Goal: Task Accomplishment & Management: Manage account settings

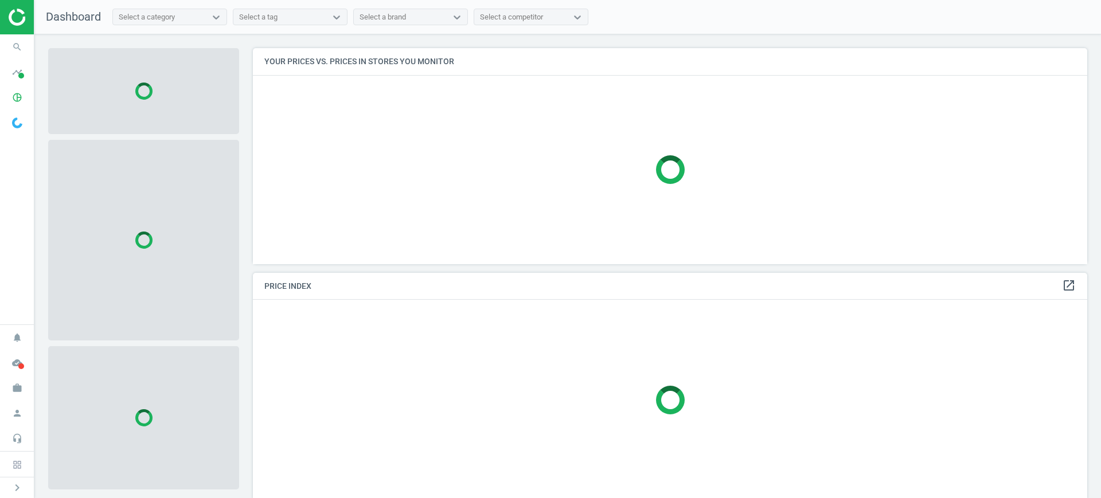
scroll to position [238, 845]
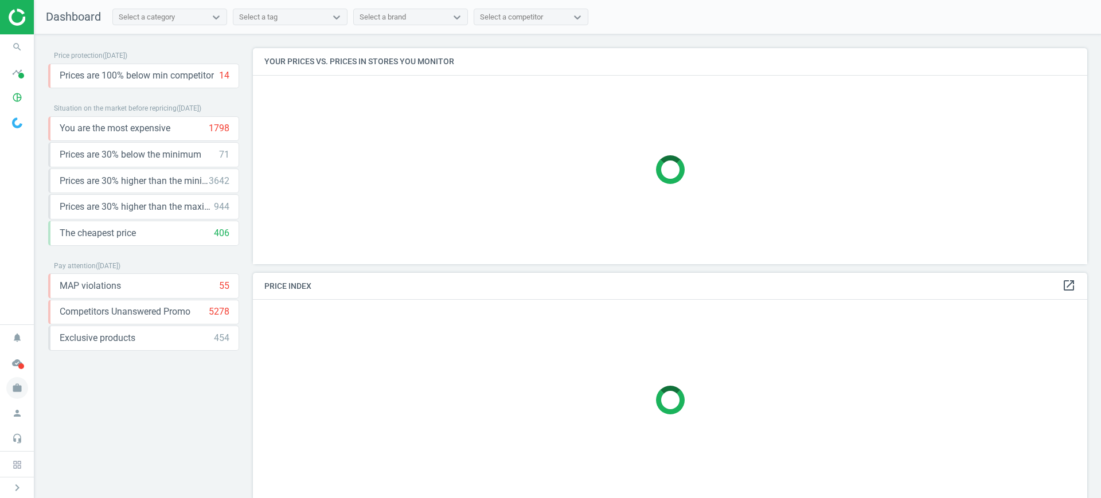
click at [13, 386] on icon "work" at bounding box center [17, 388] width 22 height 22
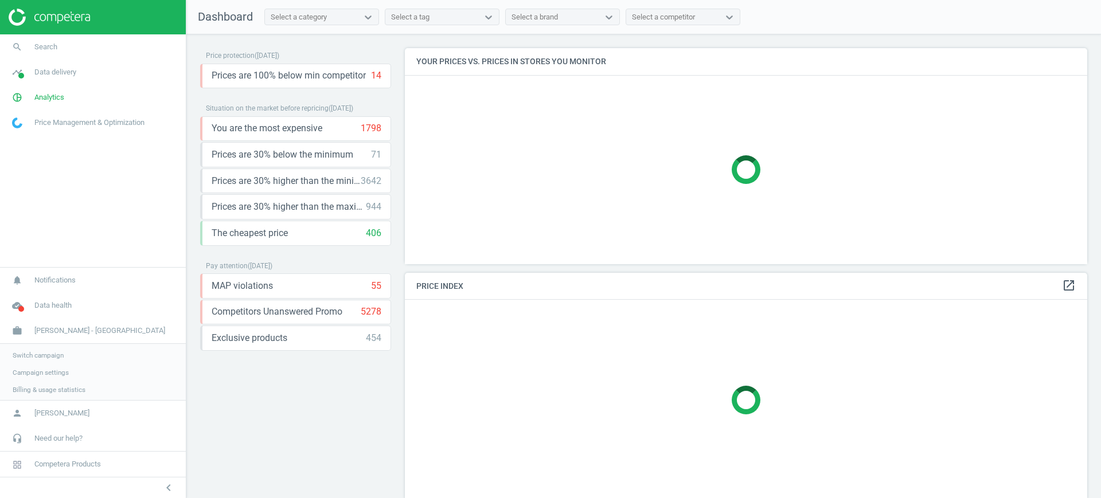
scroll to position [238, 694]
click at [40, 351] on span "Switch campaign" at bounding box center [38, 354] width 51 height 9
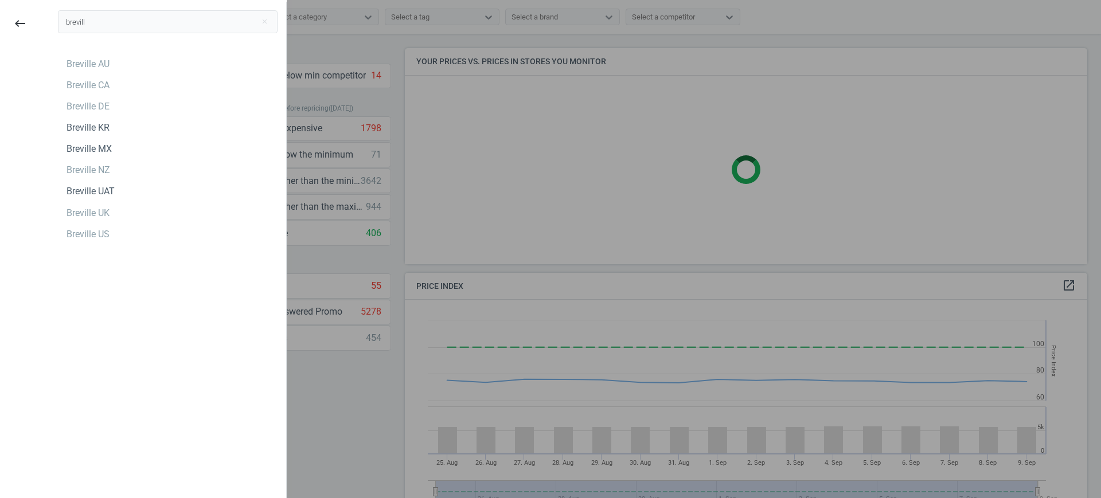
scroll to position [286, 694]
type input "brevill"
click at [168, 88] on div "Breville CA" at bounding box center [168, 85] width 220 height 18
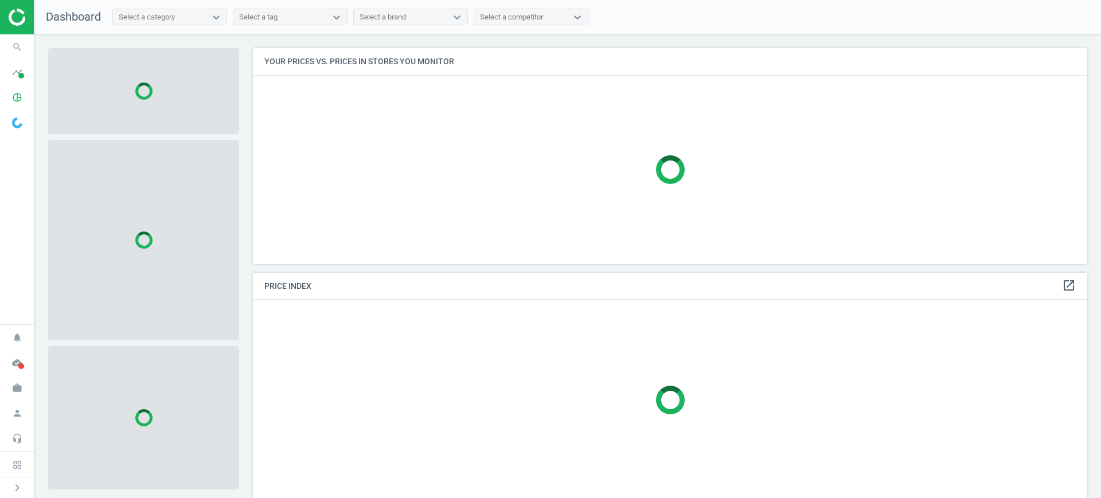
scroll to position [238, 845]
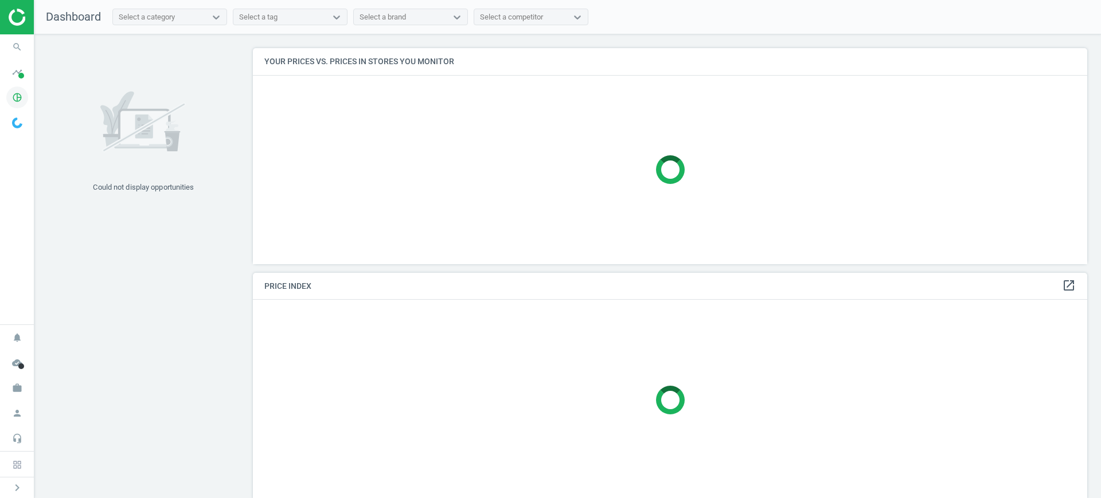
click at [21, 93] on icon "pie_chart_outlined" at bounding box center [17, 98] width 22 height 22
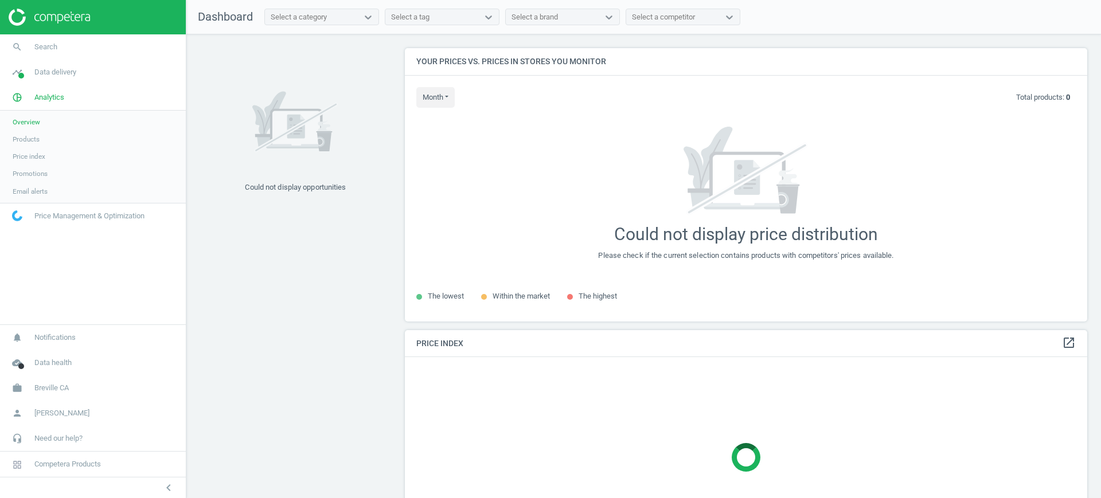
scroll to position [295, 694]
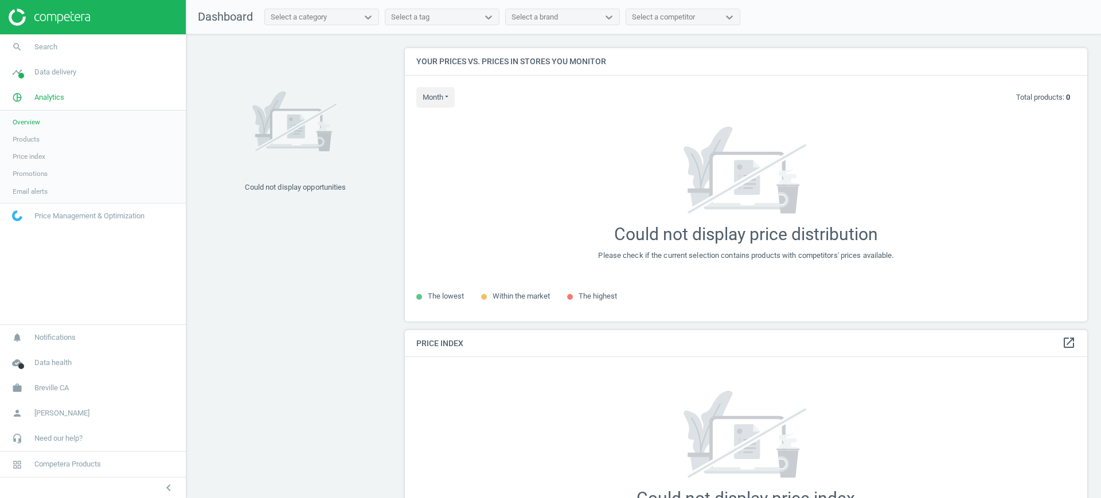
click at [26, 141] on span "Products" at bounding box center [26, 139] width 27 height 9
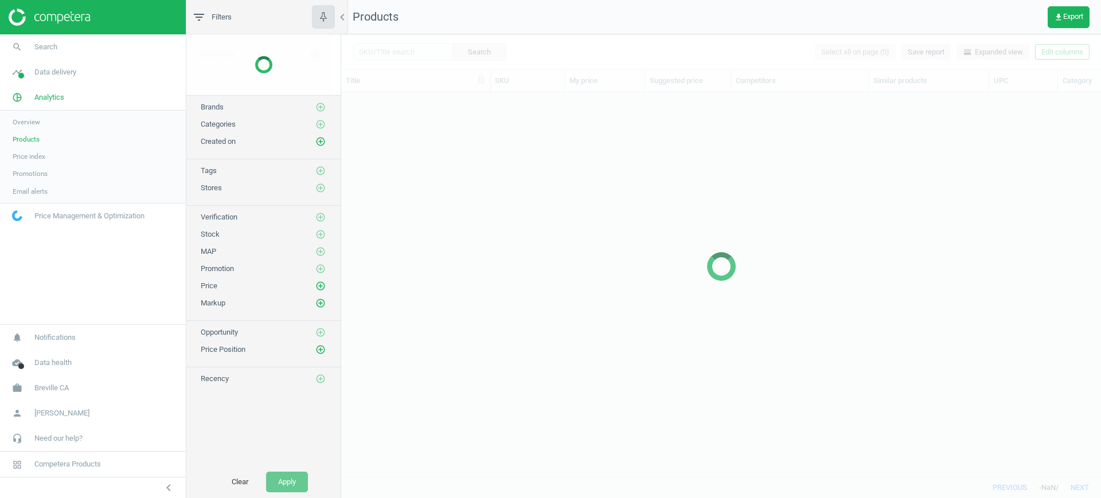
scroll to position [362, 749]
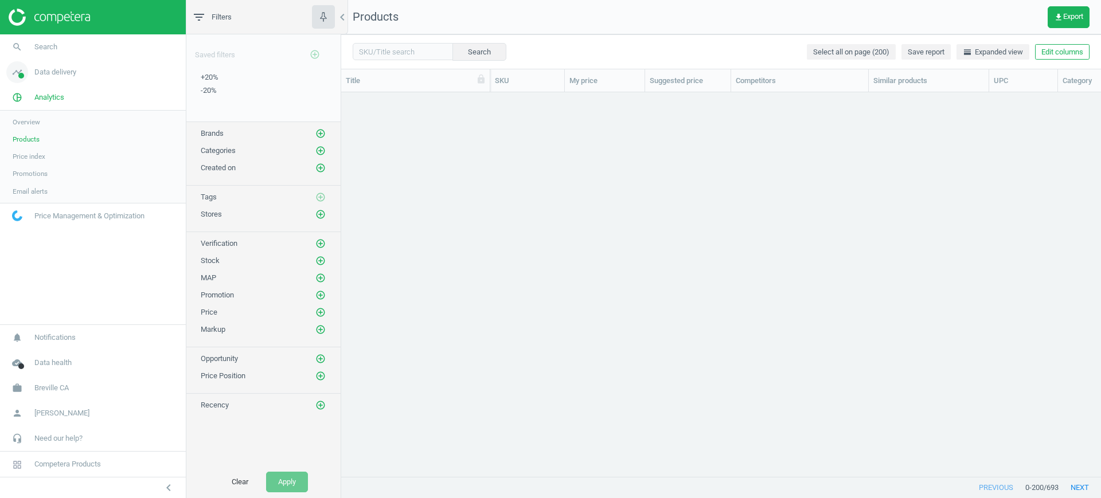
click at [43, 71] on span "Data delivery" at bounding box center [55, 72] width 42 height 10
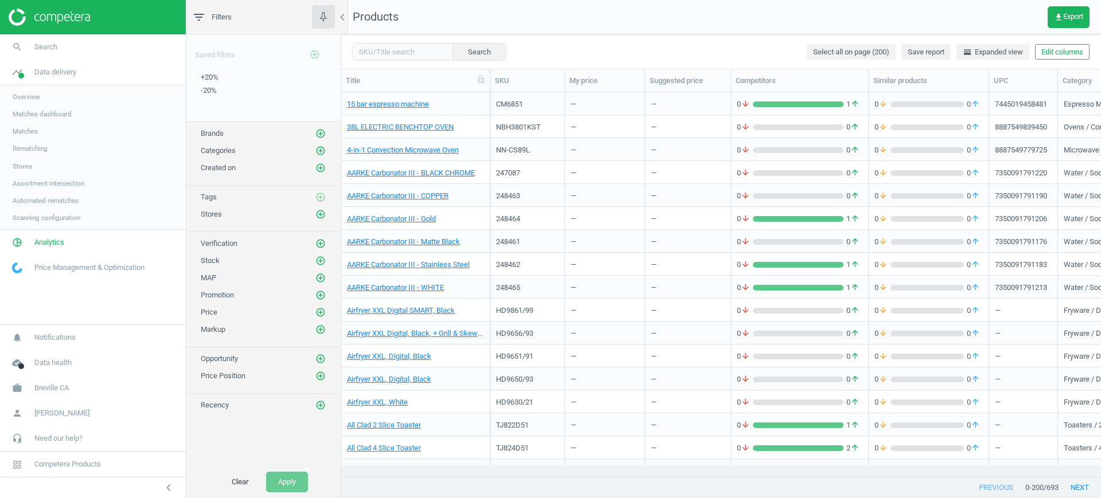
click at [30, 167] on span "Stores" at bounding box center [22, 166] width 19 height 9
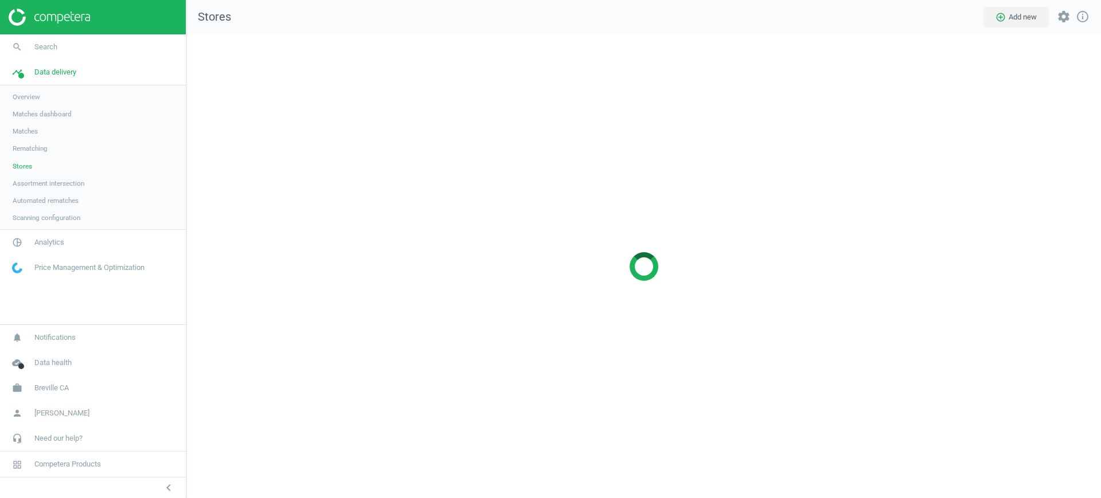
scroll to position [486, 937]
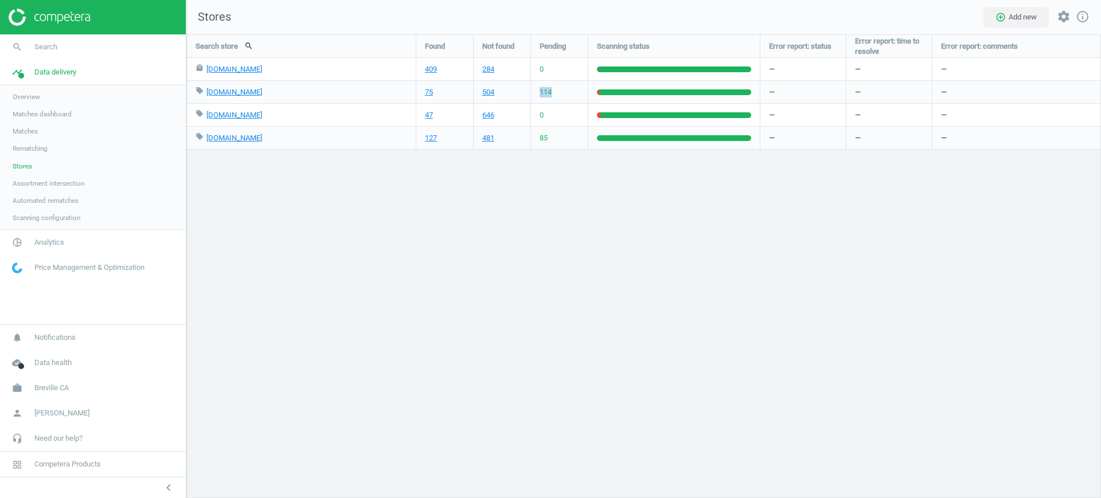
drag, startPoint x: 551, startPoint y: 93, endPoint x: 535, endPoint y: 93, distance: 16.1
click at [535, 93] on div "114" at bounding box center [559, 92] width 57 height 22
click at [576, 218] on div "Search store search Found Not found Pending Scanning status Error report: statu…" at bounding box center [643, 266] width 914 height 464
click at [30, 132] on span "Matches" at bounding box center [25, 131] width 25 height 9
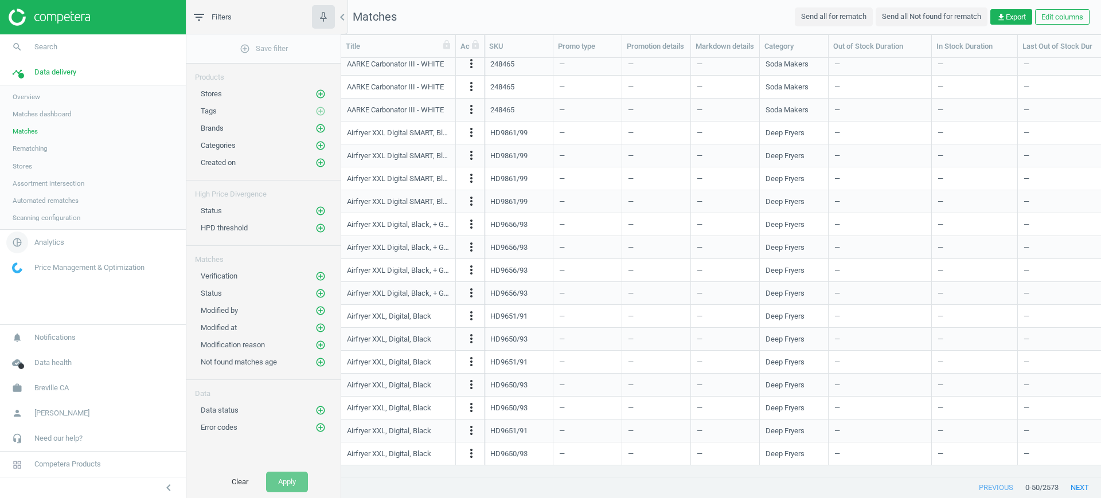
click at [25, 236] on icon "pie_chart_outlined" at bounding box center [17, 243] width 22 height 22
click at [21, 112] on div "Overview Products Price index Promotions Email alerts" at bounding box center [93, 157] width 186 height 92
click at [22, 122] on span "Overview" at bounding box center [27, 122] width 28 height 9
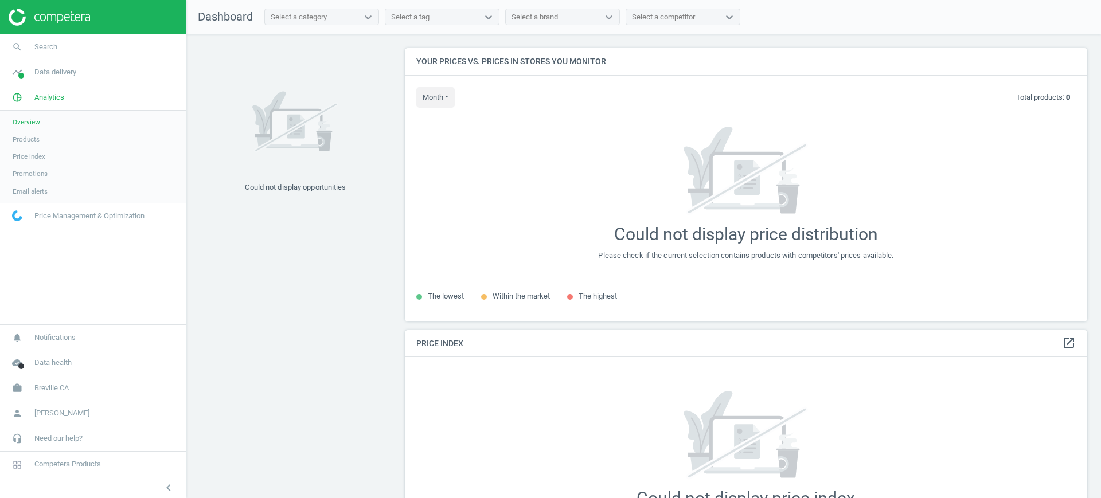
scroll to position [295, 694]
click at [18, 138] on span "Products" at bounding box center [26, 139] width 27 height 9
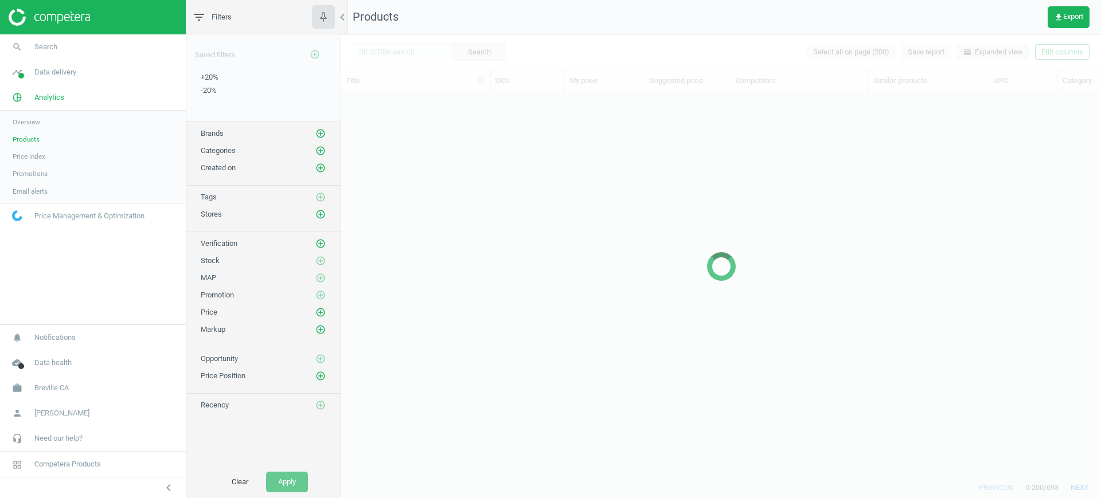
scroll to position [362, 749]
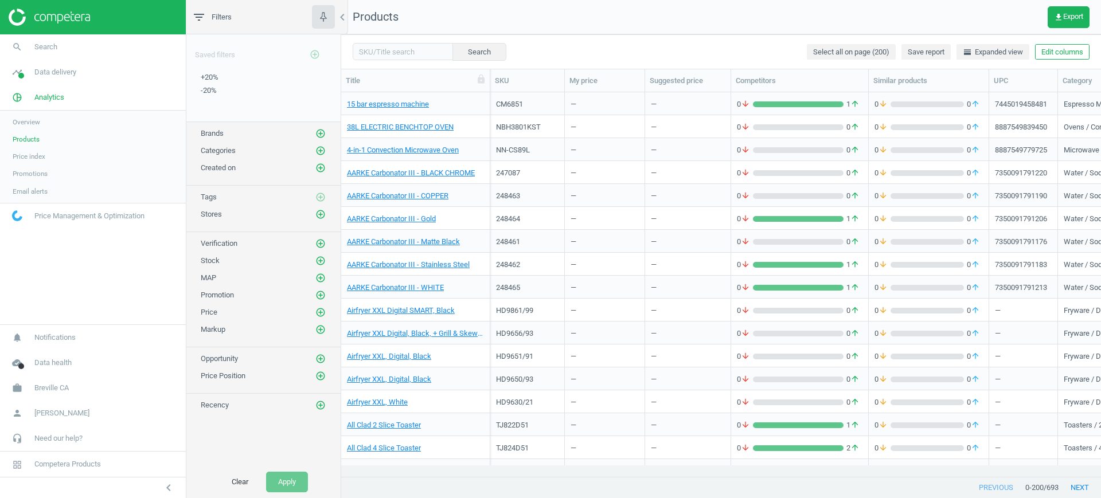
click at [519, 136] on div "NBH3801KST" at bounding box center [527, 129] width 62 height 14
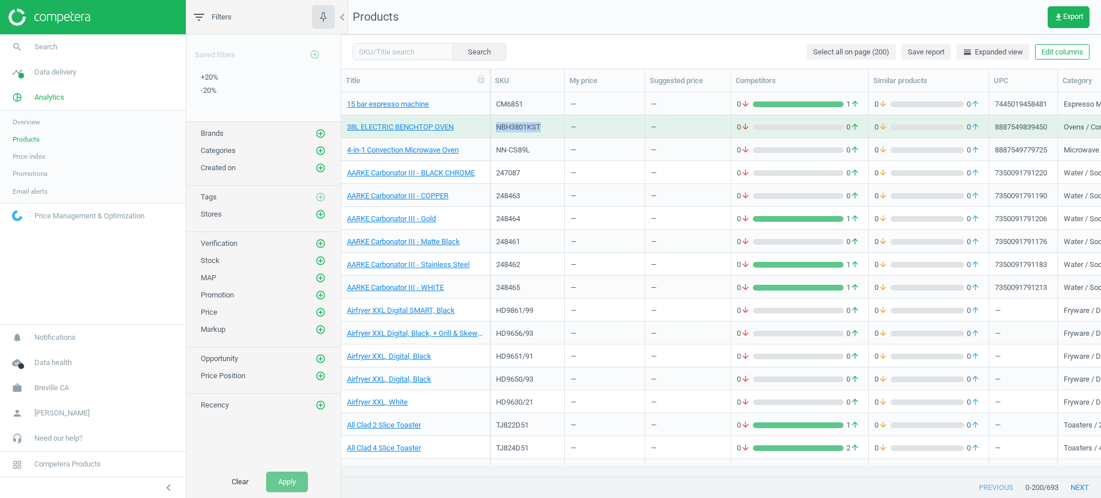
click at [519, 136] on div "NBH3801KST" at bounding box center [527, 129] width 62 height 14
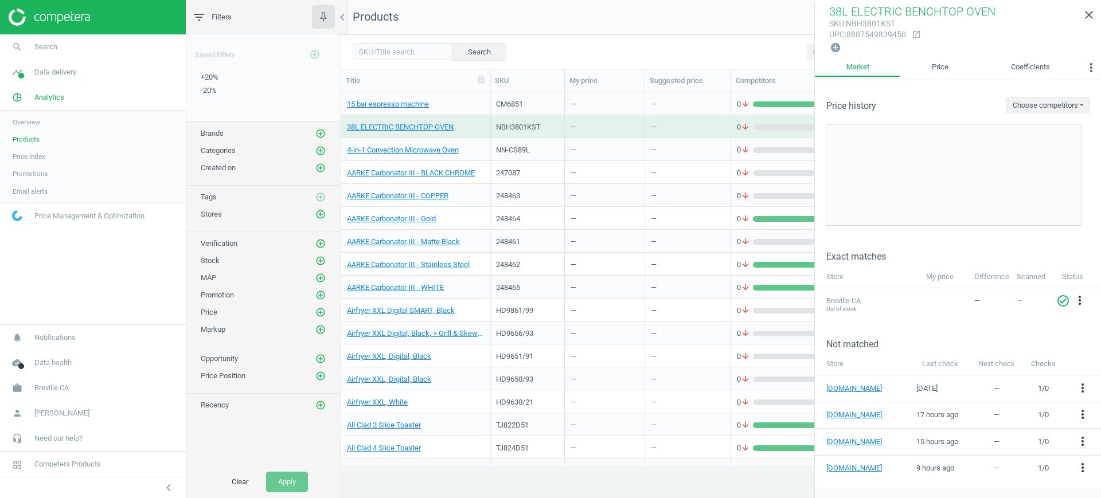
click at [537, 274] on div "248462" at bounding box center [527, 264] width 75 height 23
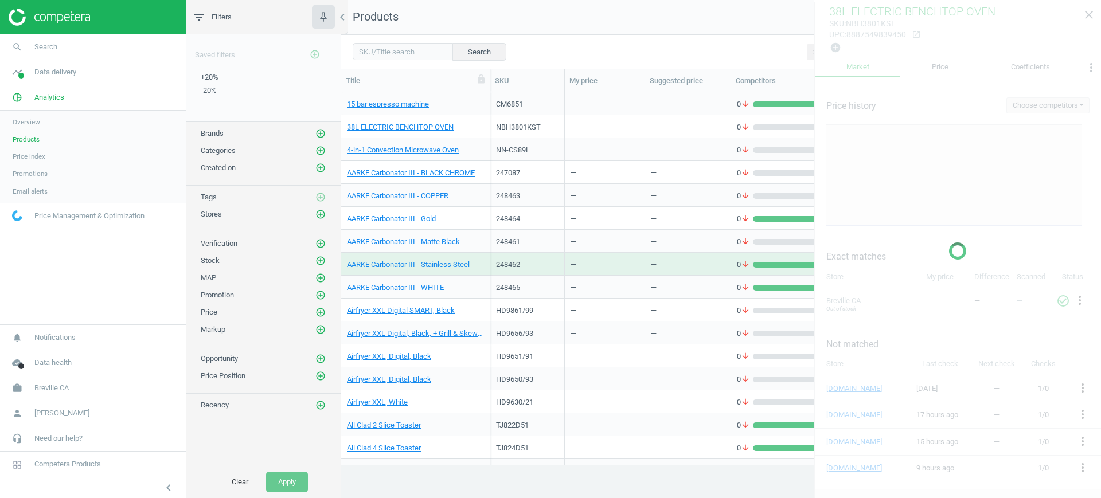
click at [537, 274] on div "248462" at bounding box center [527, 264] width 75 height 23
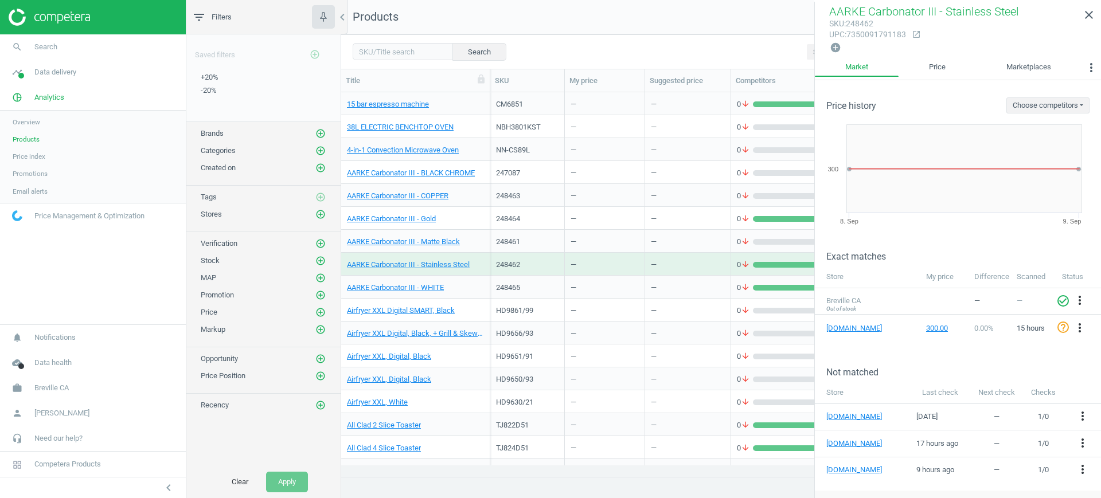
click at [543, 297] on div "248465" at bounding box center [527, 287] width 75 height 23
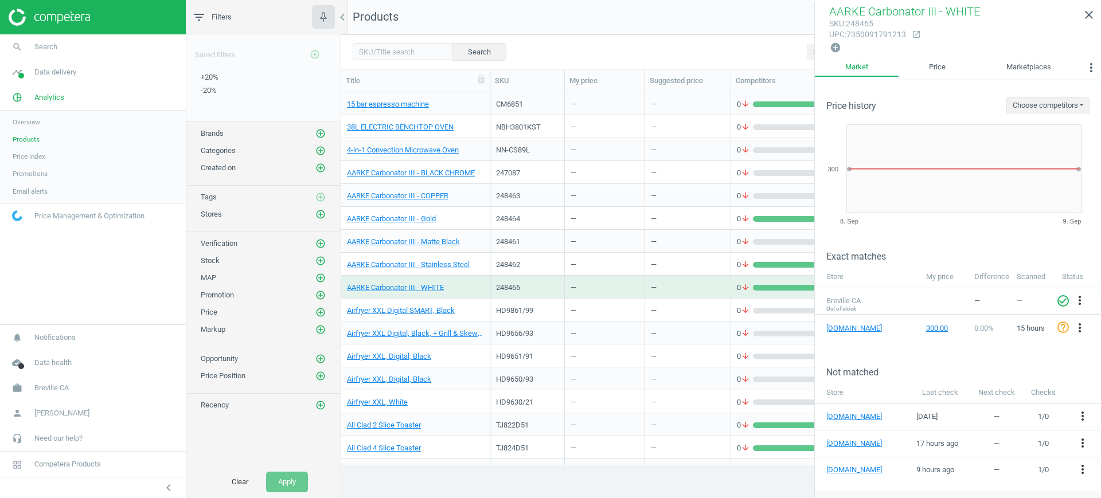
click at [529, 324] on div "HD9656/93" at bounding box center [527, 333] width 62 height 20
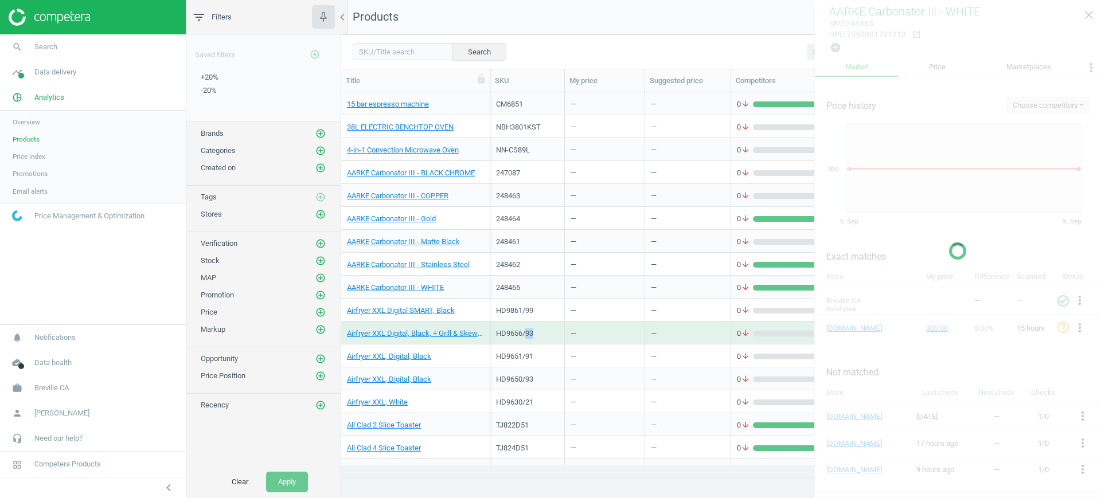
click at [529, 324] on div "HD9656/93" at bounding box center [527, 333] width 62 height 20
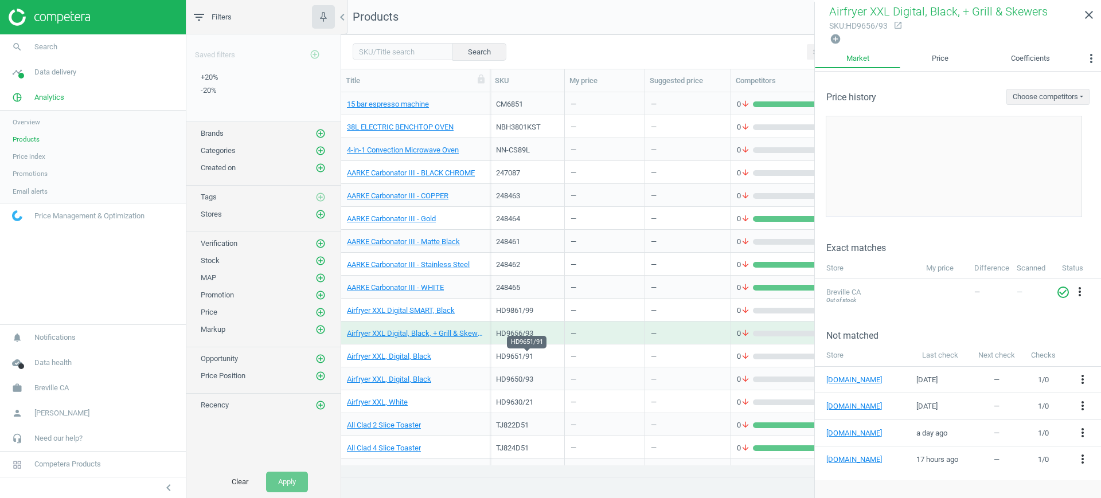
click at [533, 357] on div "HD9651/91" at bounding box center [527, 356] width 62 height 10
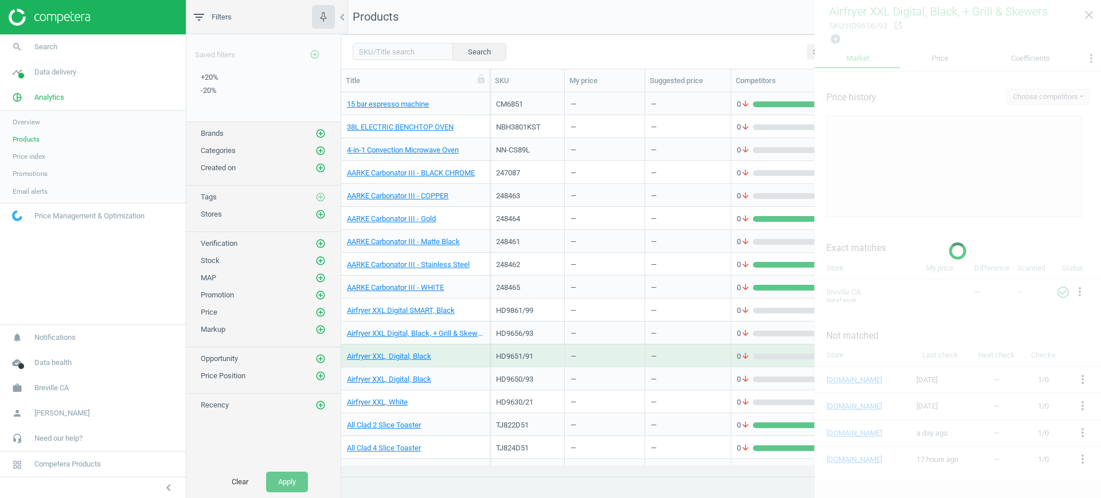
click at [528, 355] on div "HD9651/91" at bounding box center [527, 356] width 62 height 10
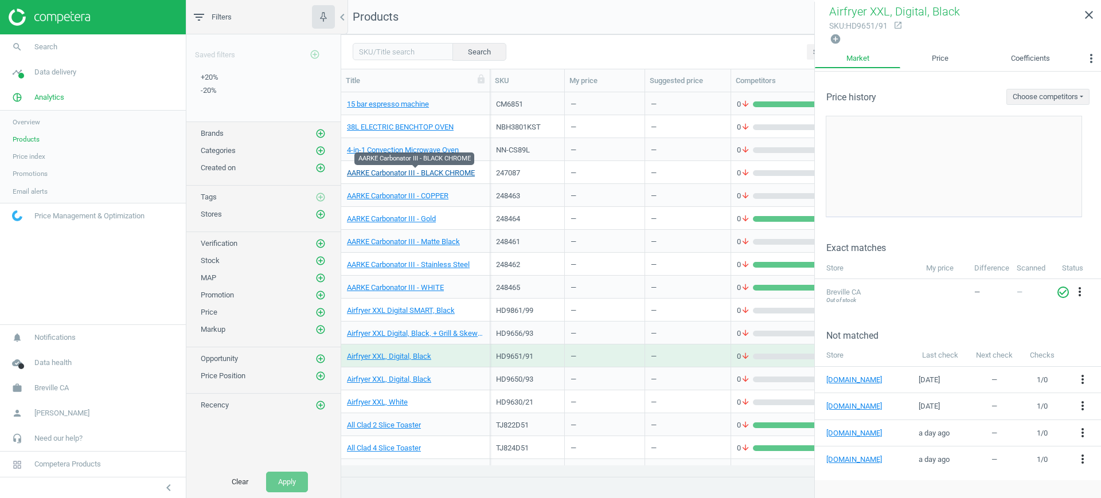
click at [434, 170] on link "AARKE Carbonator III - BLACK CHROME" at bounding box center [411, 173] width 128 height 10
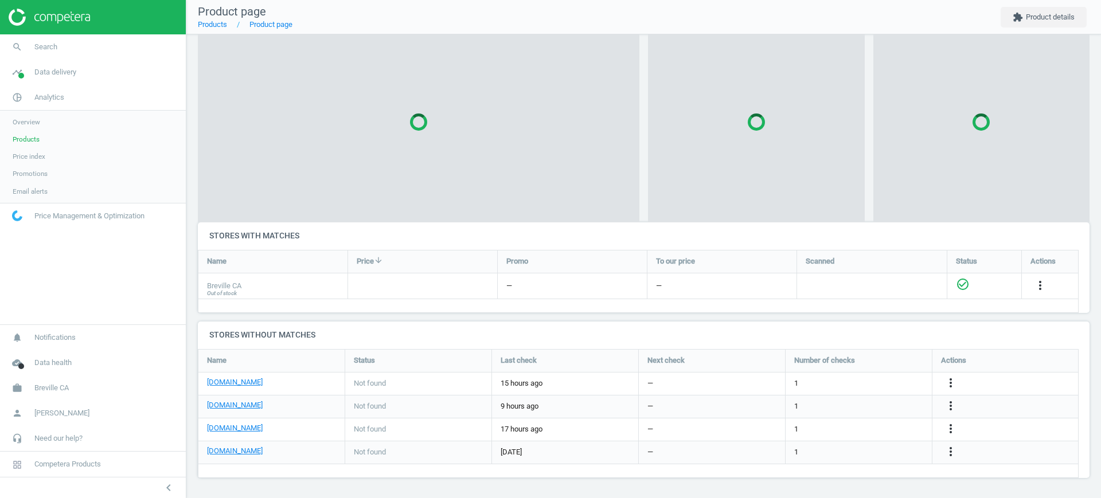
scroll to position [151, 914]
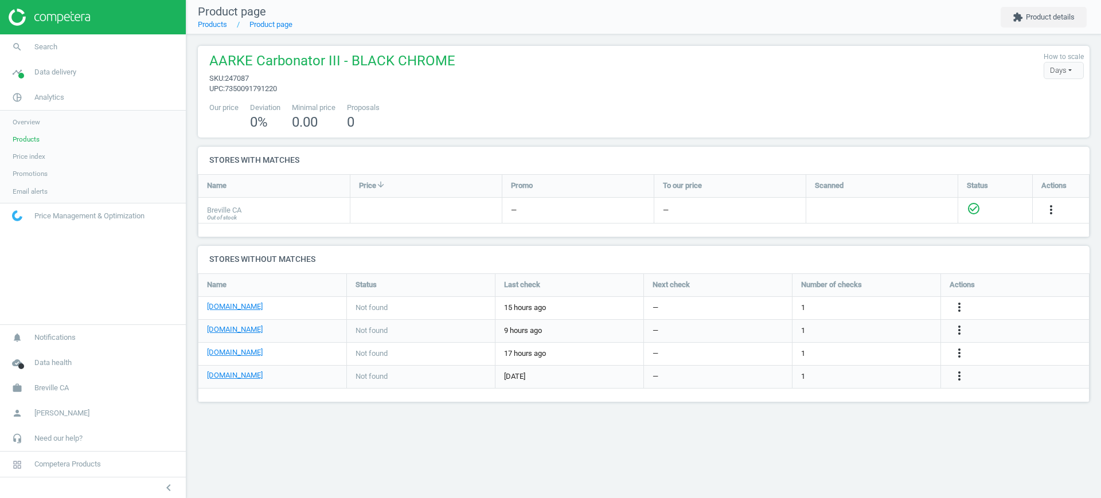
click at [37, 136] on span "Products" at bounding box center [26, 139] width 27 height 9
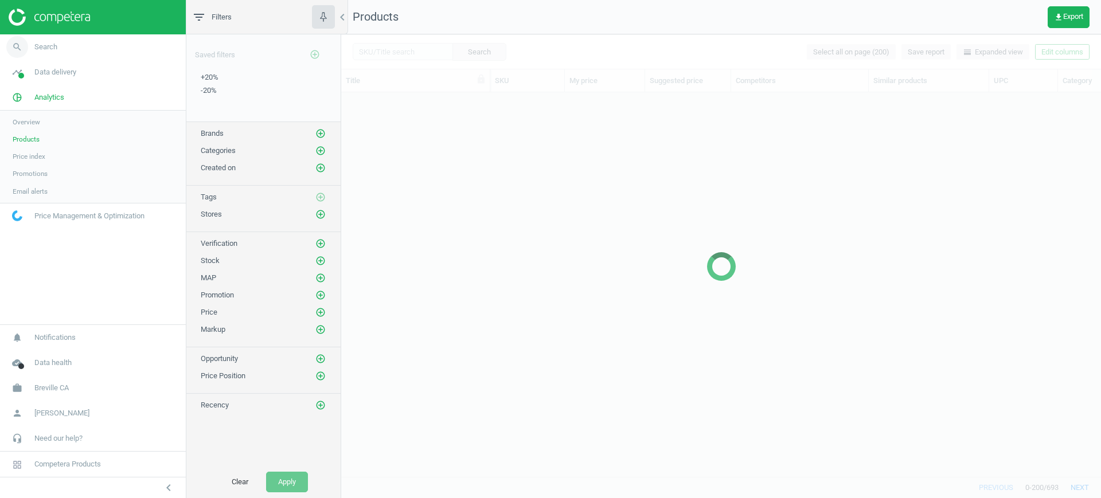
scroll to position [362, 749]
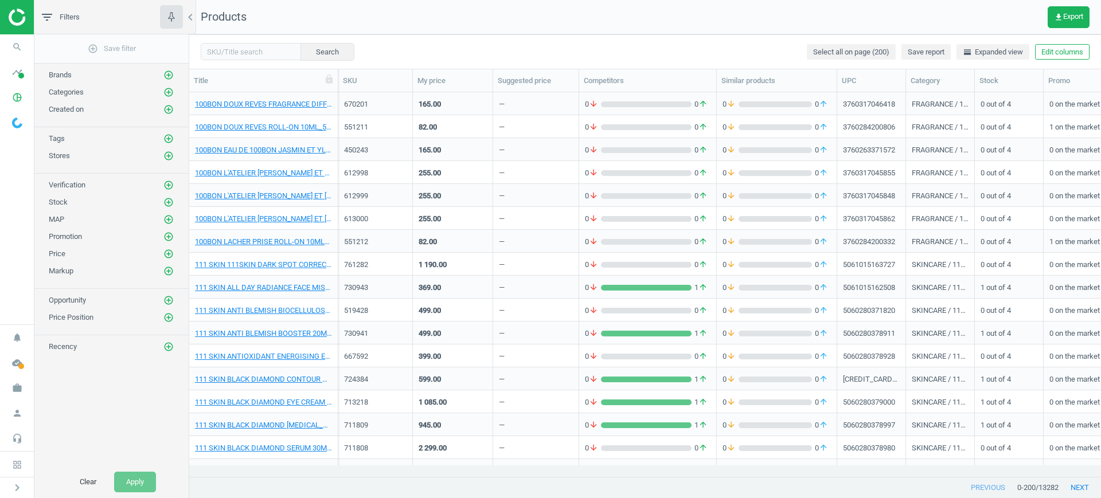
scroll to position [362, 901]
click at [5, 392] on span "work" at bounding box center [17, 387] width 34 height 25
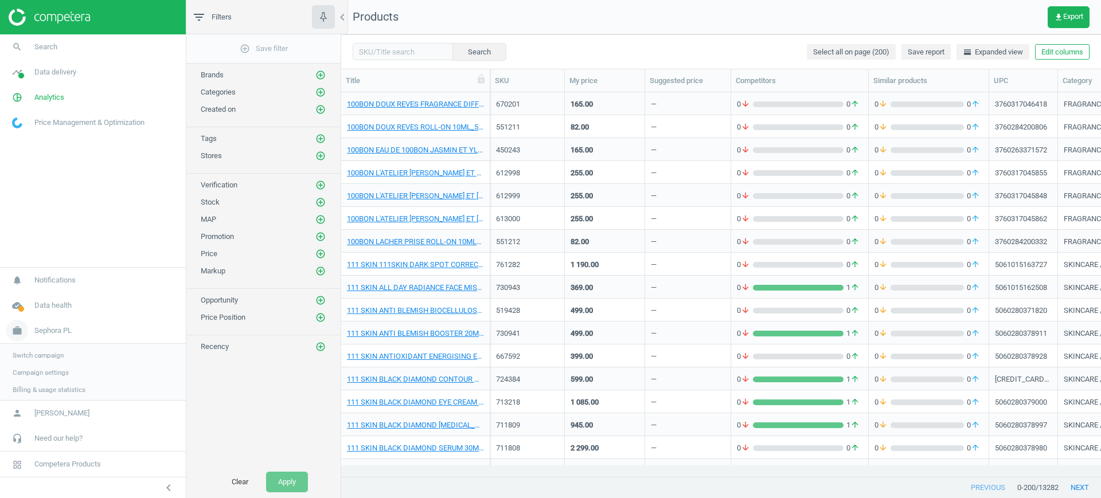
scroll to position [362, 749]
click at [40, 372] on span "Campaign settings" at bounding box center [41, 371] width 56 height 9
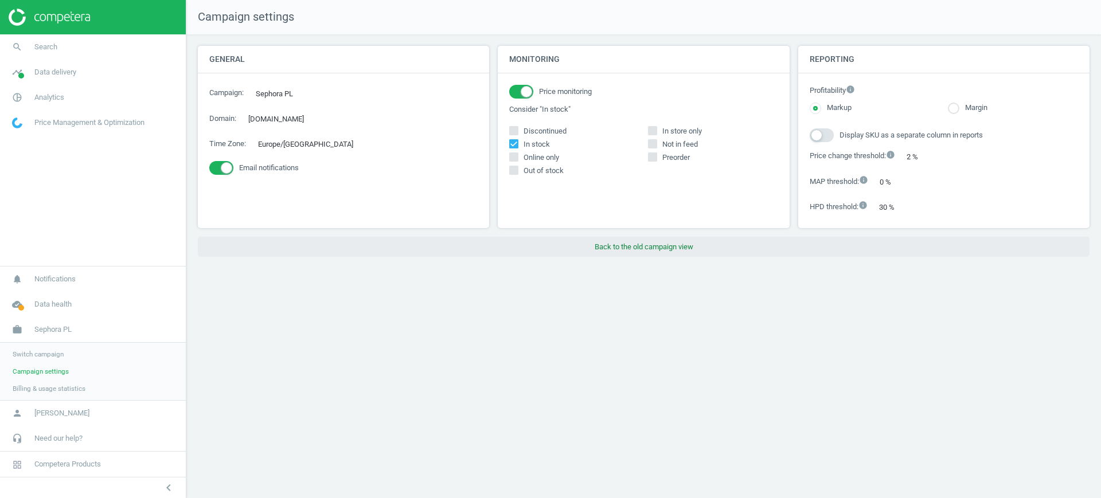
click at [625, 249] on button "Back to the old campaign view" at bounding box center [643, 247] width 891 height 21
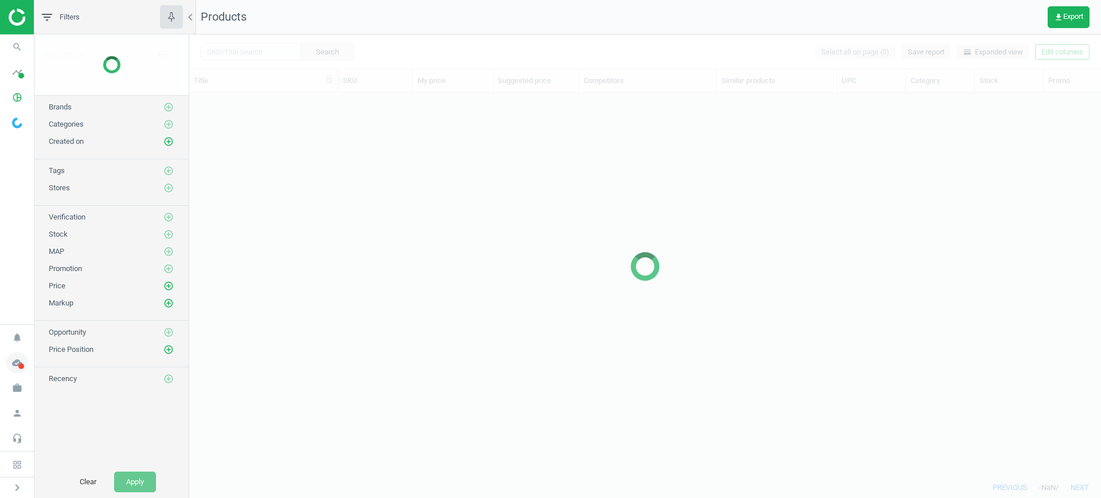
scroll to position [11, 11]
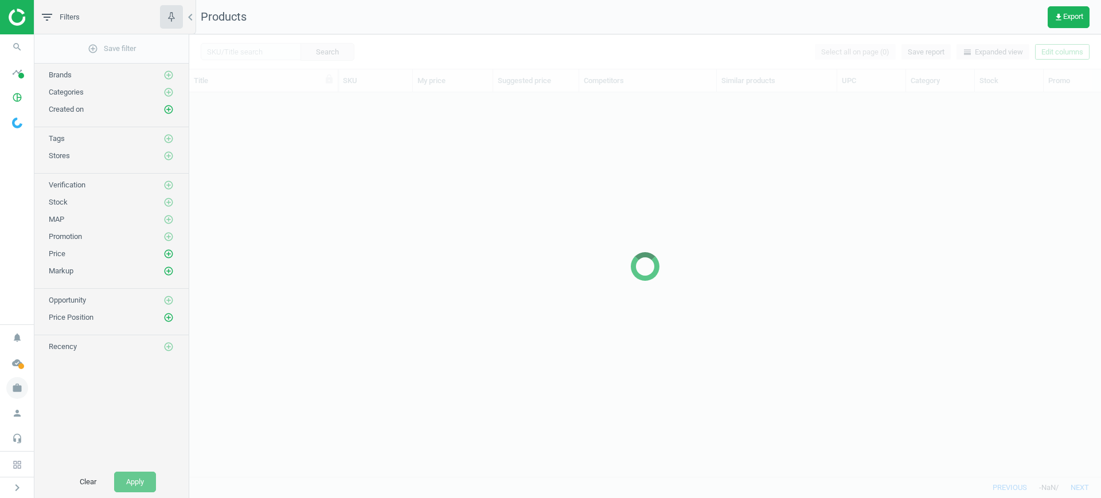
click at [16, 394] on icon "work" at bounding box center [17, 388] width 22 height 22
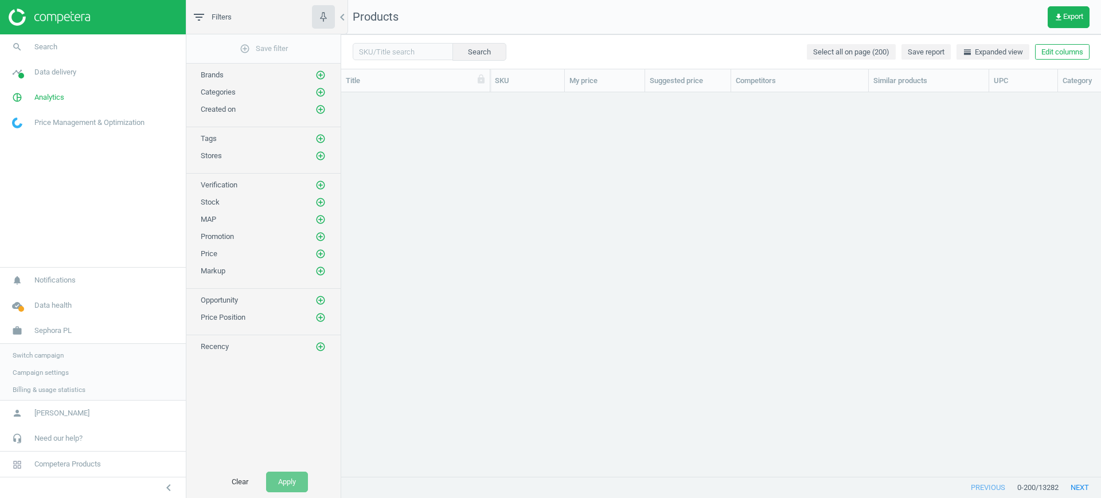
scroll to position [362, 749]
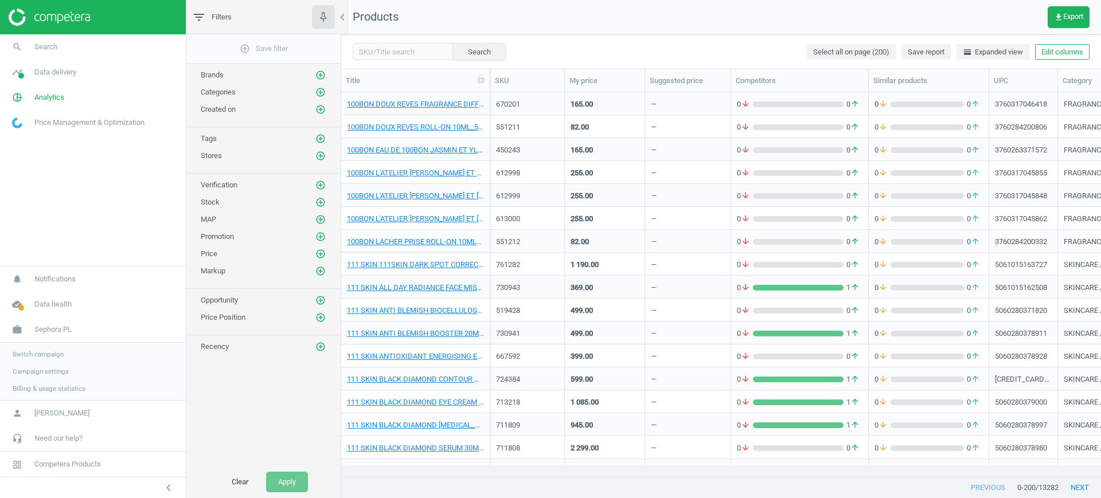
click at [17, 355] on span "Switch campaign" at bounding box center [38, 354] width 51 height 9
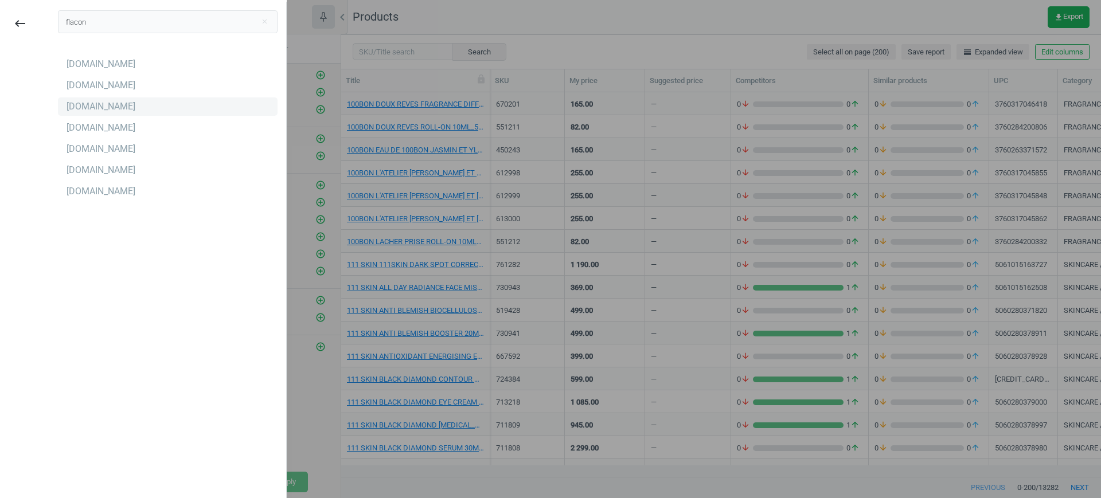
type input "flacon"
click at [85, 106] on div "[DOMAIN_NAME]" at bounding box center [100, 106] width 69 height 13
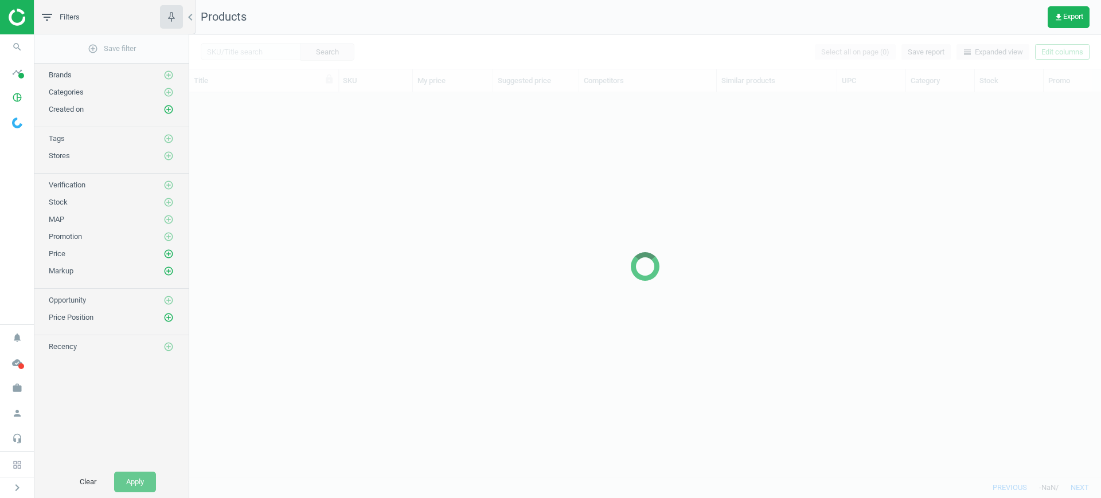
scroll to position [362, 901]
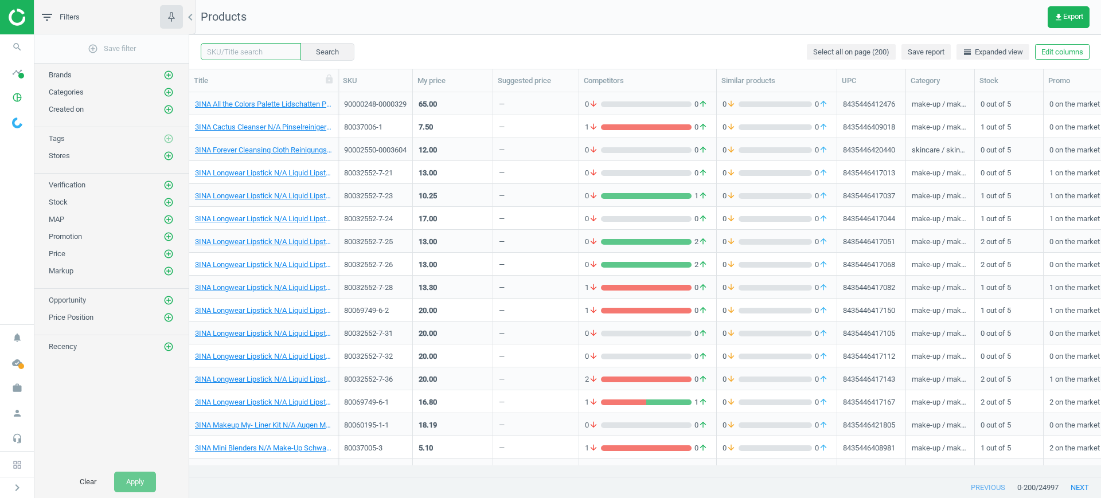
click at [268, 53] on input "text" at bounding box center [251, 51] width 100 height 17
paste input "90011762-0018651"
type input "90011762-0018651"
click at [339, 50] on button "Search" at bounding box center [327, 51] width 54 height 17
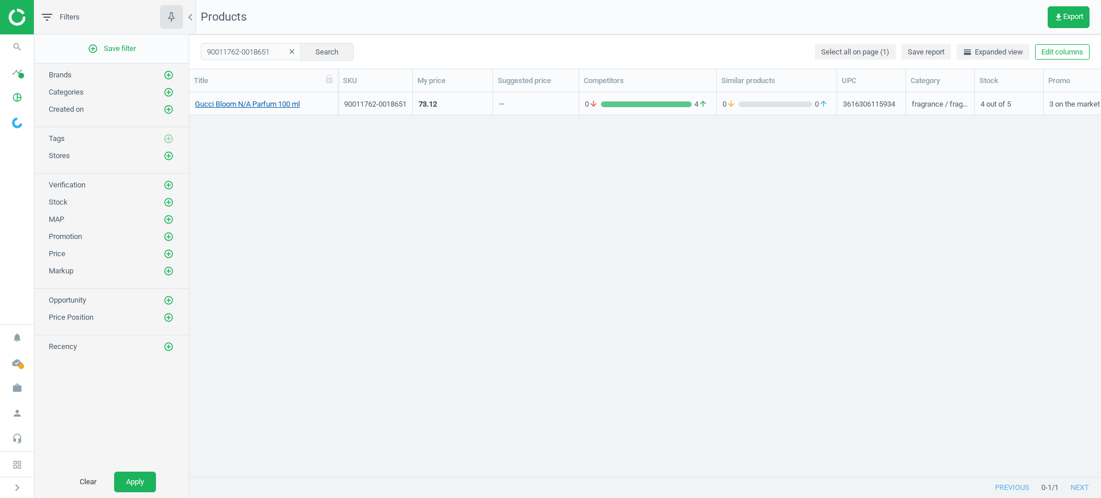
click at [266, 107] on link "Gucci Bloom N/A Parfum 100 ml" at bounding box center [247, 104] width 105 height 10
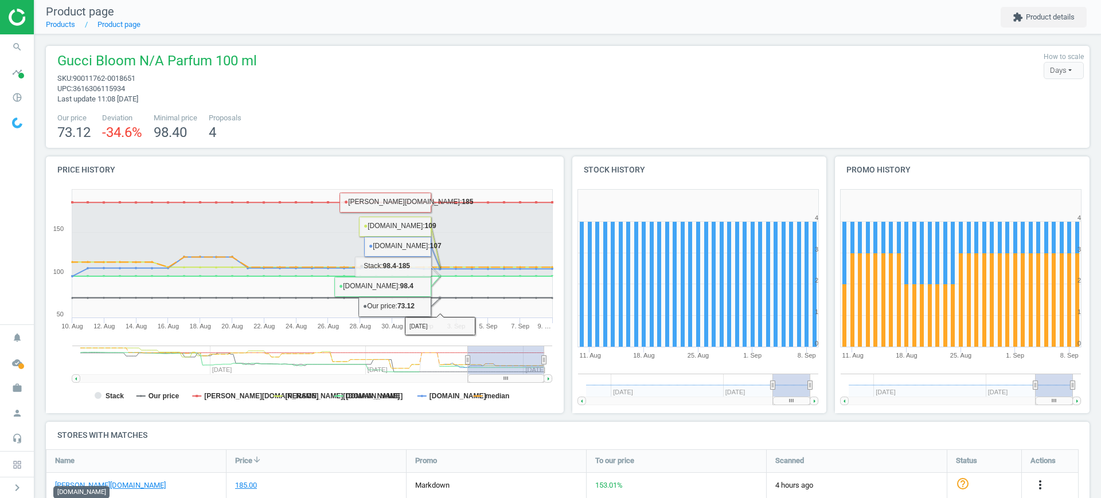
scroll to position [143, 0]
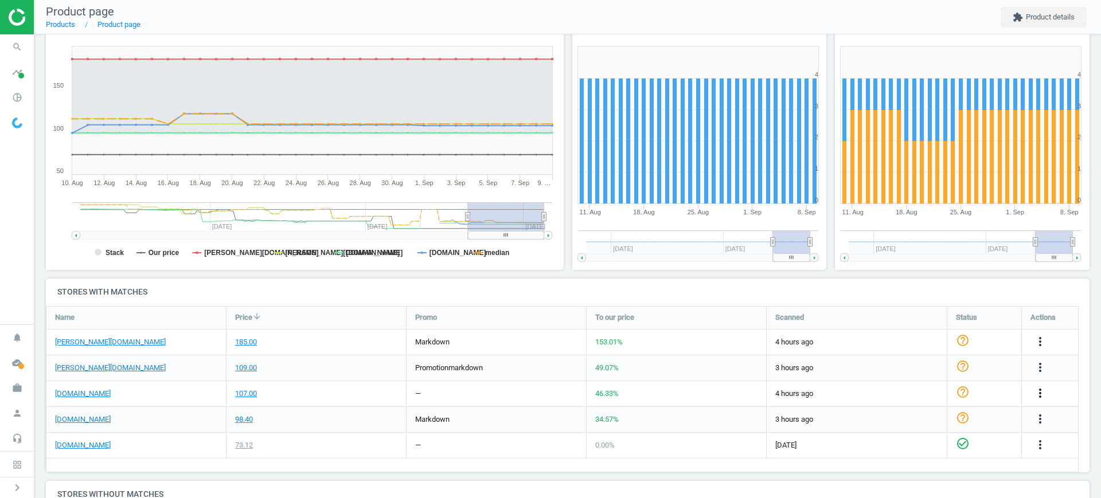
click at [1040, 390] on icon "more_vert" at bounding box center [1040, 393] width 14 height 14
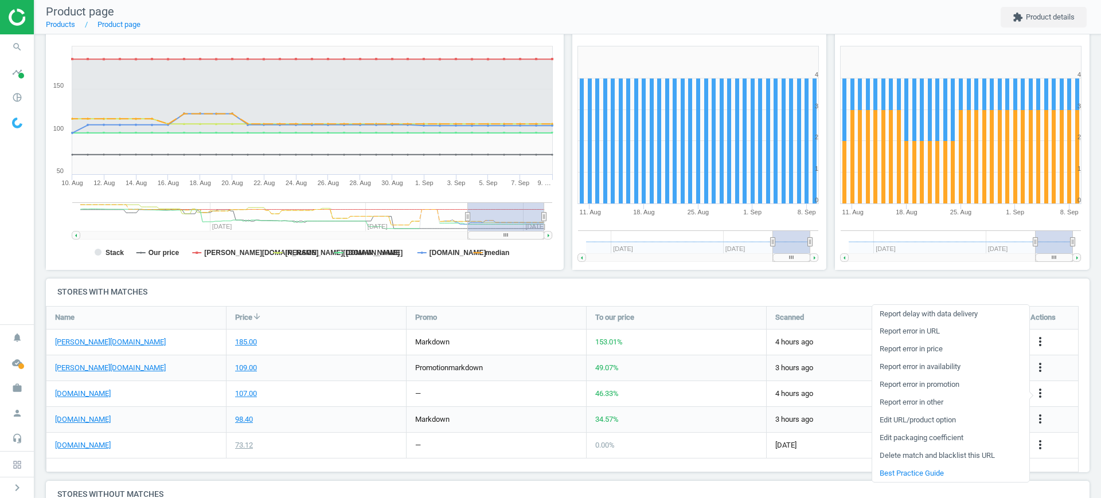
click at [923, 422] on link "Edit URL/product option" at bounding box center [950, 421] width 157 height 18
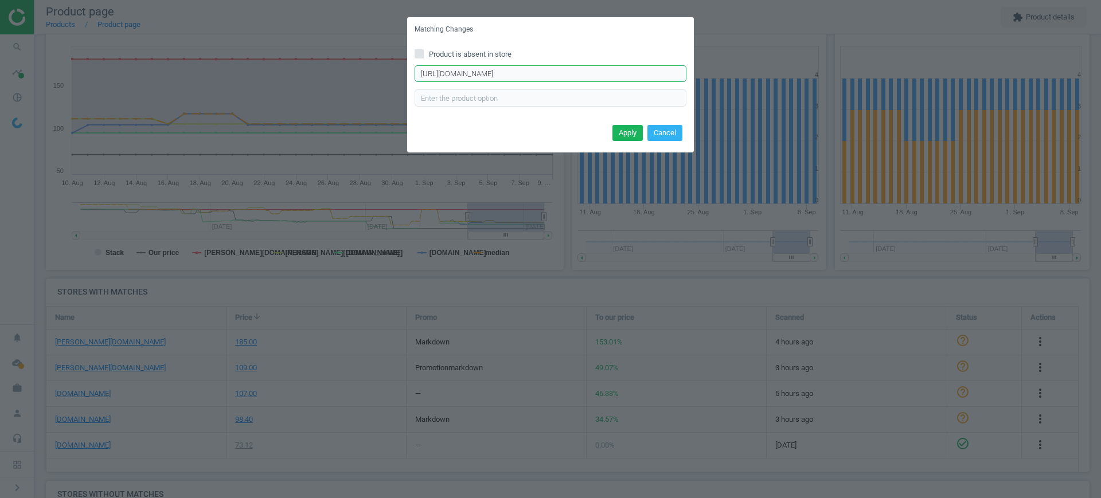
scroll to position [0, 5]
drag, startPoint x: 589, startPoint y: 66, endPoint x: 730, endPoint y: 71, distance: 141.1
click at [730, 71] on div "Matching Changes Product is absent in store [URL][DOMAIN_NAME] Enter correct pr…" at bounding box center [550, 249] width 1101 height 498
click at [666, 134] on button "Cancel" at bounding box center [664, 133] width 35 height 16
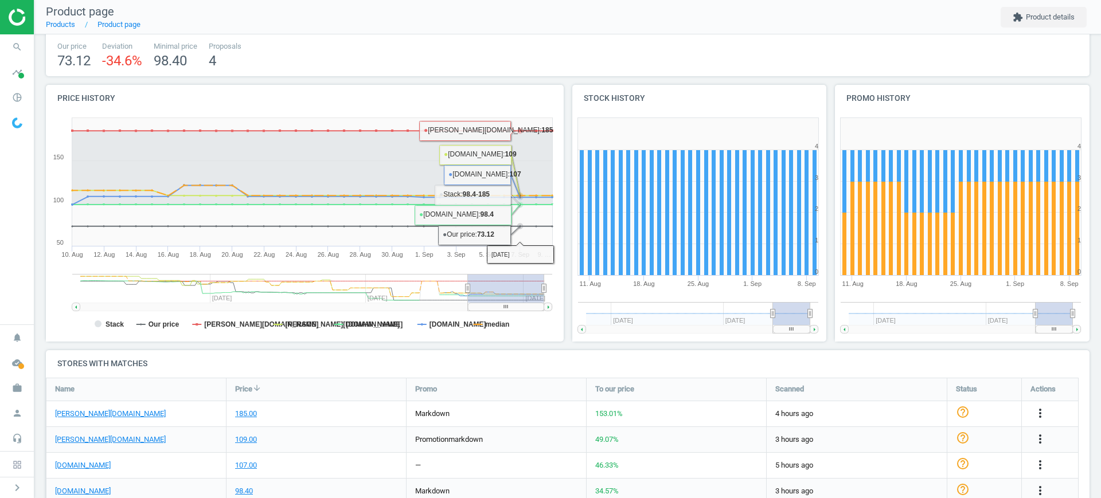
scroll to position [233, 0]
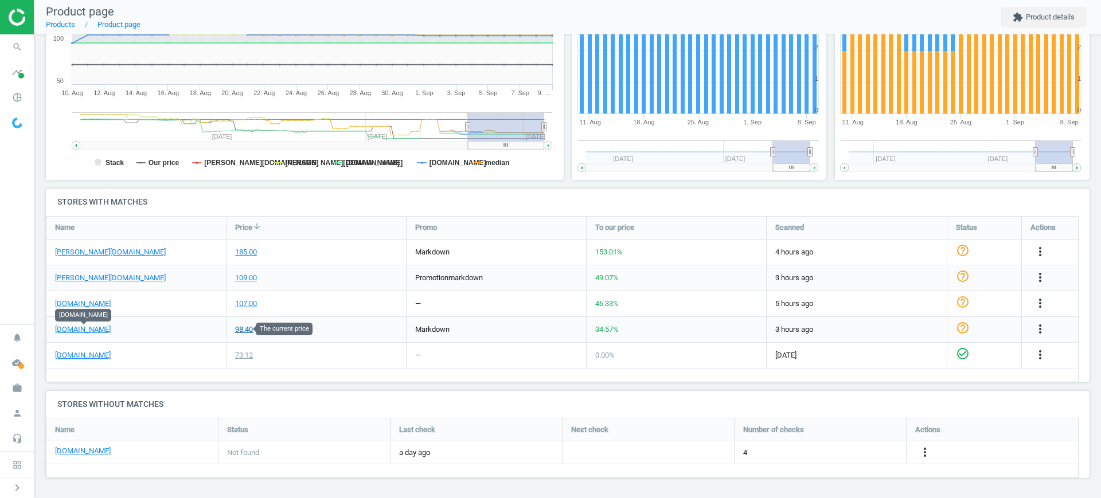
click at [244, 328] on div "98.40" at bounding box center [244, 329] width 18 height 10
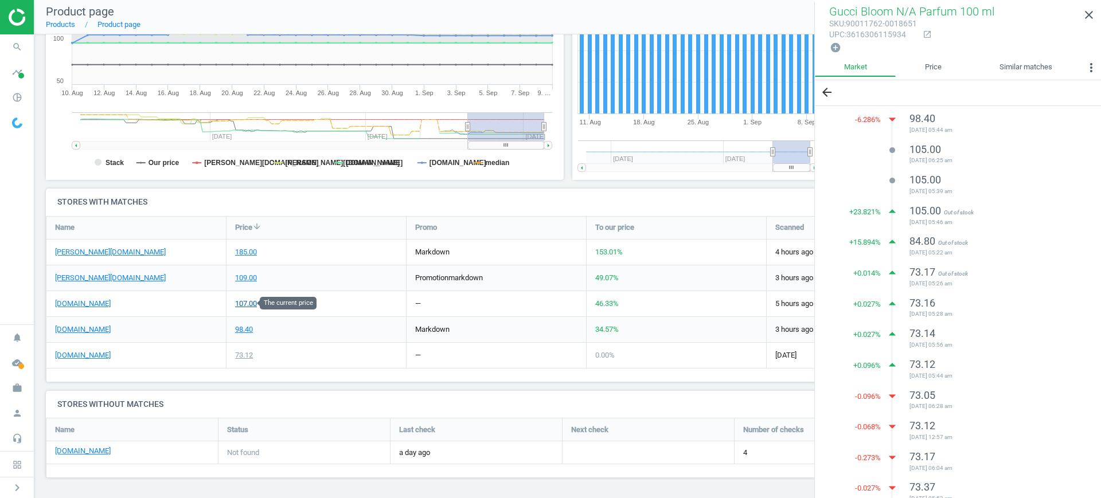
click at [249, 299] on div "107.00" at bounding box center [246, 304] width 22 height 10
